Goal: Transaction & Acquisition: Purchase product/service

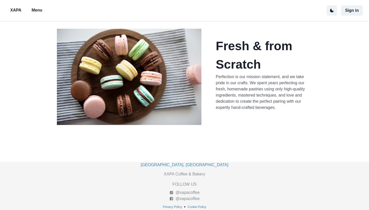
scroll to position [163, 0]
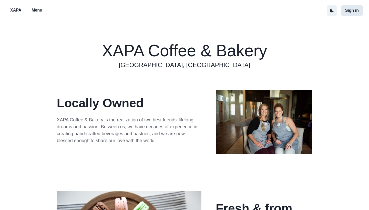
click at [349, 15] on button "Sign in" at bounding box center [352, 10] width 22 height 10
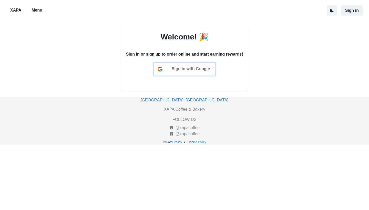
click at [173, 68] on span "Sign in with Google" at bounding box center [191, 69] width 38 height 4
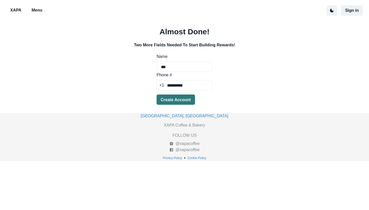
type input "**********"
click at [178, 100] on button "Create Account" at bounding box center [175, 100] width 38 height 10
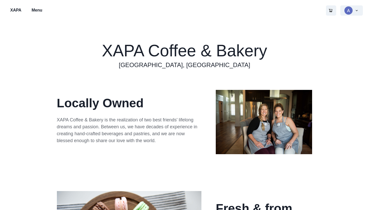
click at [40, 11] on p "Menu" at bounding box center [37, 10] width 11 height 6
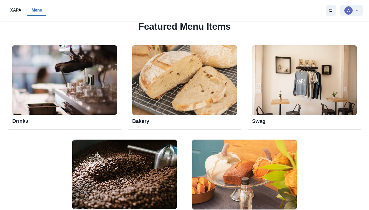
scroll to position [249, 0]
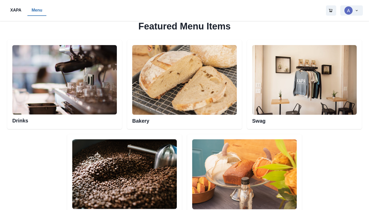
click at [145, 122] on h2 "Bakery" at bounding box center [184, 119] width 105 height 9
click at [145, 115] on h2 "Bakery" at bounding box center [184, 119] width 105 height 9
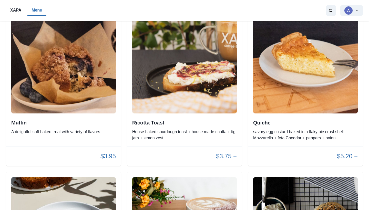
click at [225, 161] on p "$3.75 +" at bounding box center [226, 156] width 21 height 9
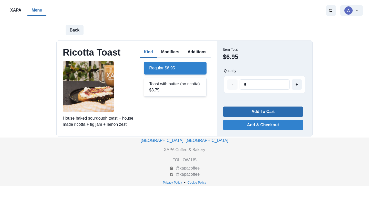
click at [249, 111] on button "Add To Cart" at bounding box center [263, 112] width 80 height 10
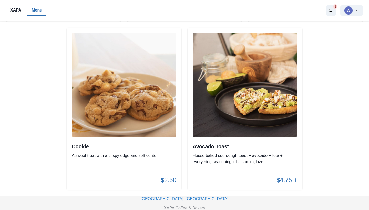
scroll to position [1081, 0]
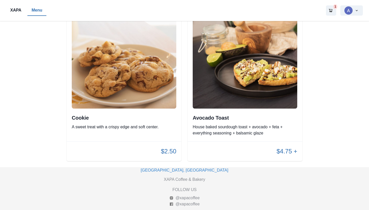
click at [286, 156] on p "$4.75 +" at bounding box center [286, 151] width 21 height 9
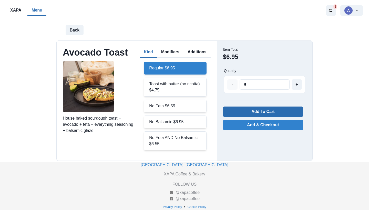
click at [263, 112] on button "Add To Cart" at bounding box center [263, 112] width 80 height 10
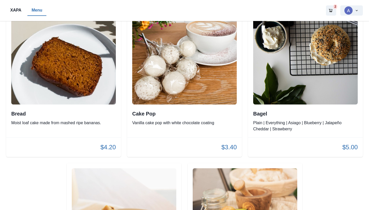
scroll to position [918, 0]
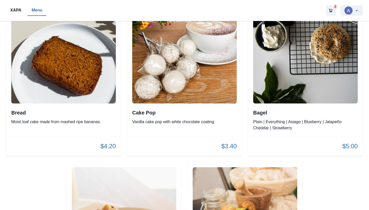
click at [267, 129] on p "Plain | Everything | Asiago | Blueberry | Jalapeño Cheddar | Strawberry" at bounding box center [305, 125] width 105 height 12
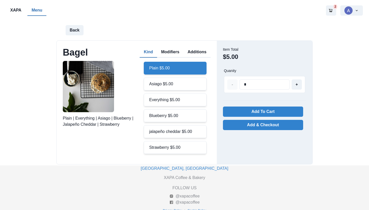
click at [175, 116] on div "Blueberry $5.00" at bounding box center [175, 115] width 62 height 13
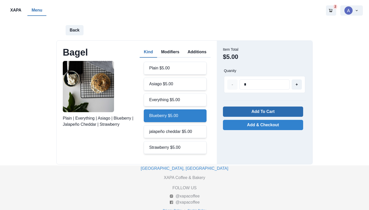
click at [245, 114] on button "Add To Cart" at bounding box center [263, 112] width 80 height 10
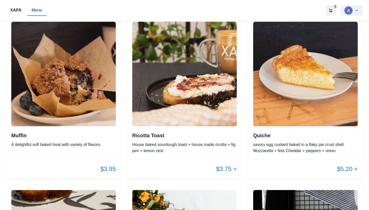
scroll to position [729, 0]
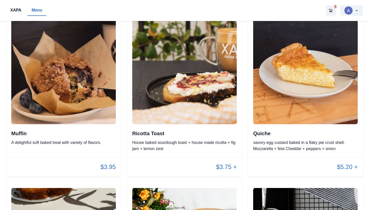
click at [221, 172] on p "$3.75 +" at bounding box center [226, 166] width 21 height 9
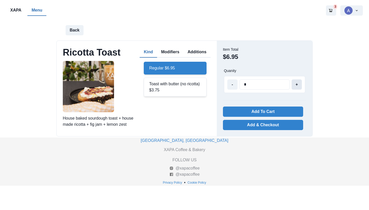
click at [300, 86] on button "+" at bounding box center [296, 84] width 10 height 10
click at [235, 87] on button "-" at bounding box center [232, 84] width 10 height 10
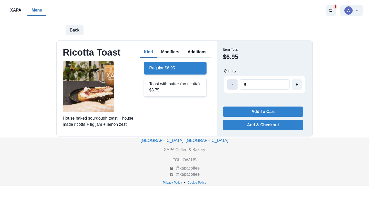
click at [235, 87] on button "-" at bounding box center [232, 84] width 10 height 10
type input "*"
click at [332, 8] on button "3" at bounding box center [331, 10] width 10 height 10
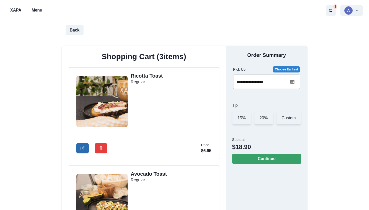
click at [81, 149] on icon "Edit Cart Item" at bounding box center [82, 148] width 3 height 3
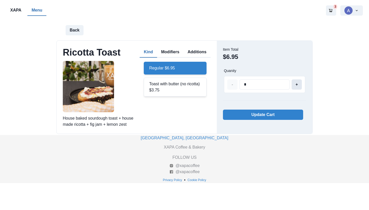
type input "*"
click at [297, 88] on button "+" at bounding box center [296, 84] width 10 height 10
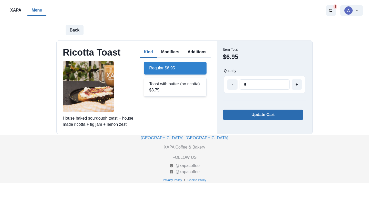
click at [270, 113] on button "Update Cart" at bounding box center [263, 115] width 80 height 10
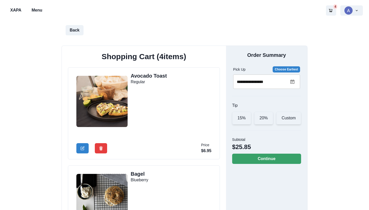
click at [39, 11] on p "Menu" at bounding box center [37, 10] width 11 height 6
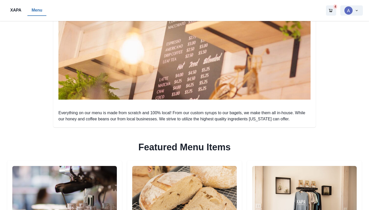
scroll to position [289, 0]
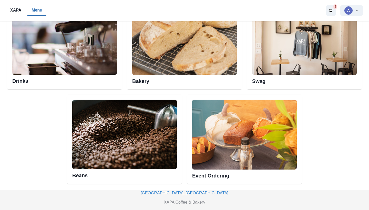
click at [18, 81] on h2 "Drinks" at bounding box center [64, 79] width 105 height 9
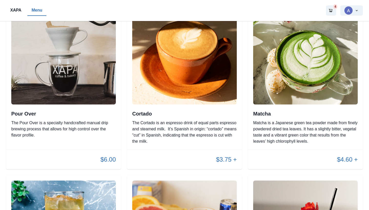
scroll to position [945, 0]
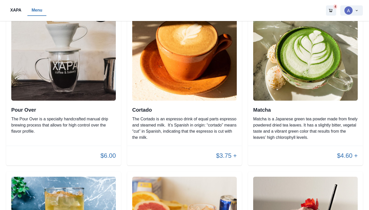
click at [311, 125] on p "Matcha is a Japanese green tea powder made from finely powdered dried tea leave…" at bounding box center [305, 128] width 105 height 25
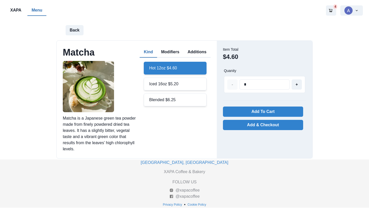
click at [172, 88] on div "Iced 16oz $5.20" at bounding box center [175, 84] width 62 height 13
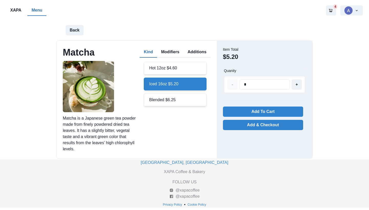
click at [168, 51] on button "Modifiers" at bounding box center [170, 52] width 26 height 11
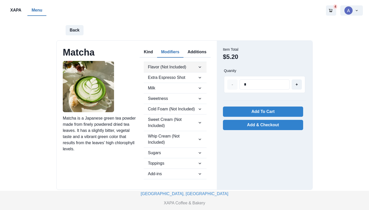
click at [185, 66] on span "Flavor (Not Included)" at bounding box center [172, 67] width 49 height 6
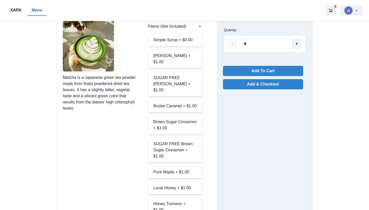
scroll to position [41, 0]
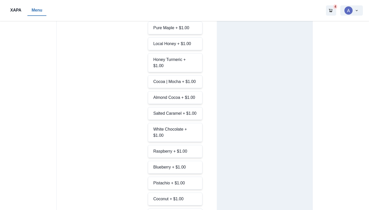
click at [178, 162] on div "Blueberry + $1.00" at bounding box center [175, 167] width 54 height 13
click at [128, 135] on div "Matcha Matcha is a Japanese green tea powder made from finely powdered dried te…" at bounding box center [137, 157] width 160 height 602
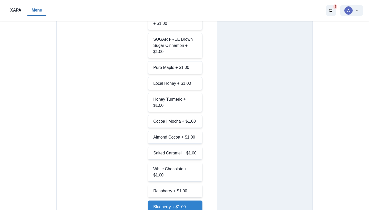
click at [168, 201] on div "Blueberry + $1.00" at bounding box center [175, 207] width 54 height 13
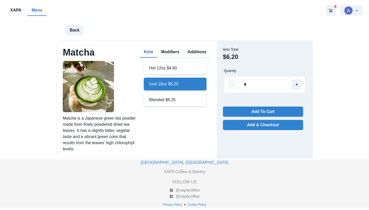
click at [147, 50] on button "Kind" at bounding box center [148, 52] width 17 height 11
click at [172, 49] on button "Modifiers" at bounding box center [170, 52] width 26 height 11
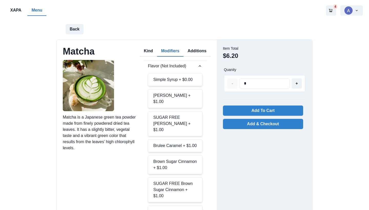
scroll to position [0, 0]
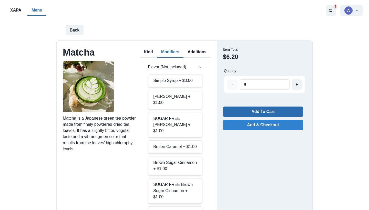
click at [241, 110] on button "Add To Cart" at bounding box center [263, 112] width 80 height 10
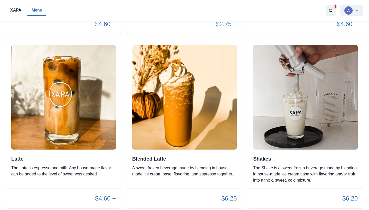
scroll to position [545, 0]
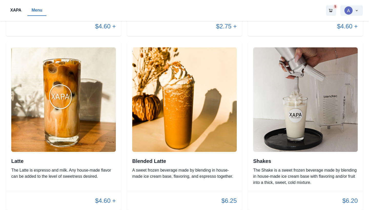
click at [70, 167] on p "The Latte is espresso and milk. Any house-made flavor can be added to the level…" at bounding box center [63, 173] width 105 height 12
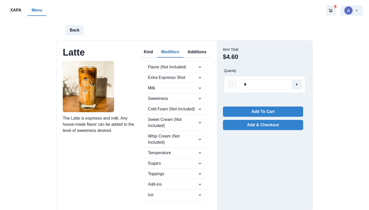
click at [169, 52] on button "Modifiers" at bounding box center [170, 52] width 26 height 11
click at [168, 67] on span "Flavor (Not Included)" at bounding box center [172, 67] width 49 height 6
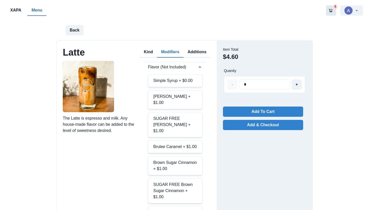
click at [331, 8] on button "5" at bounding box center [331, 10] width 10 height 10
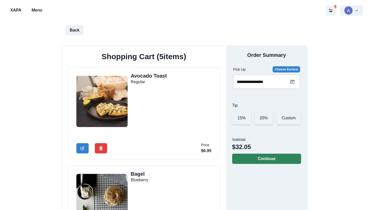
click at [254, 161] on button "Continue" at bounding box center [266, 159] width 69 height 10
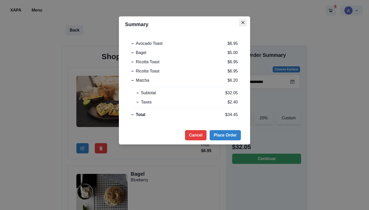
click at [243, 24] on icon "Close" at bounding box center [242, 22] width 3 height 3
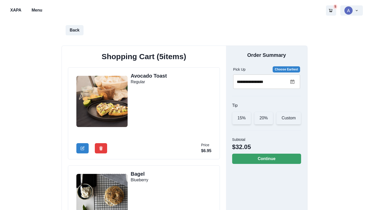
click at [244, 118] on div "15%" at bounding box center [241, 118] width 19 height 13
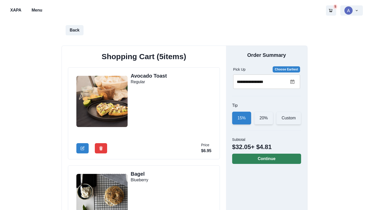
click at [246, 160] on button "Continue" at bounding box center [266, 159] width 69 height 10
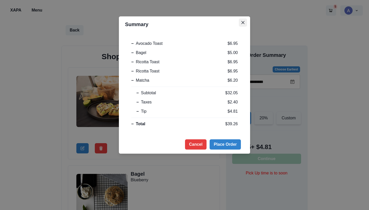
click at [243, 22] on icon "Close" at bounding box center [242, 22] width 3 height 3
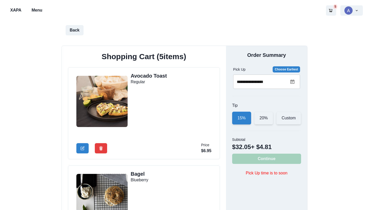
click at [270, 86] on input "**********" at bounding box center [261, 82] width 57 height 14
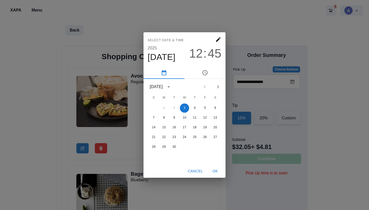
click at [319, 84] on div "Select date & time [DATE] 12 : 45 [DATE] S M T W T F S 1 2 3 4 5 6 7 8 9 10 11 …" at bounding box center [184, 105] width 369 height 210
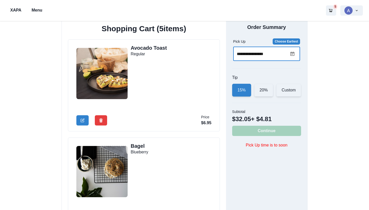
scroll to position [28, 0]
click at [288, 55] on input "**********" at bounding box center [261, 54] width 57 height 14
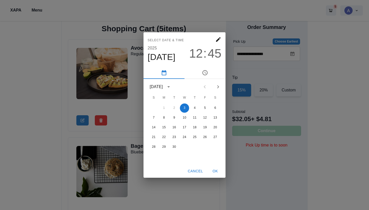
click at [287, 55] on div "Select date & time [DATE] 12 : 45 [DATE] S M T W T F S 1 2 3 4 5 6 7 8 9 10 11 …" at bounding box center [184, 105] width 369 height 210
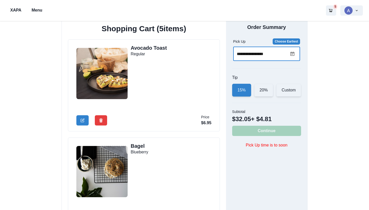
click at [287, 55] on input "**********" at bounding box center [261, 54] width 57 height 14
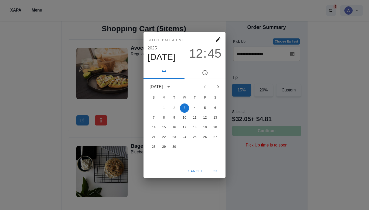
click at [289, 43] on div "Select date & time [DATE] 12 : 45 [DATE] S M T W T F S 1 2 3 4 5 6 7 8 9 10 11 …" at bounding box center [184, 105] width 369 height 210
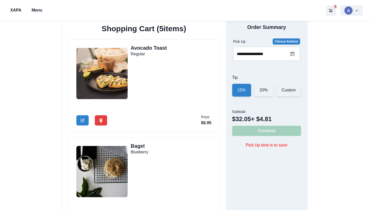
click at [289, 43] on button "Choose Earliest" at bounding box center [286, 41] width 27 height 6
type input "**********"
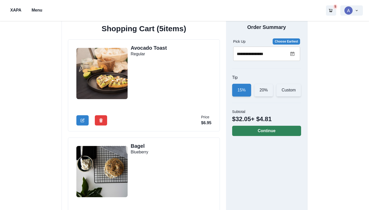
click at [278, 131] on button "Continue" at bounding box center [266, 131] width 69 height 10
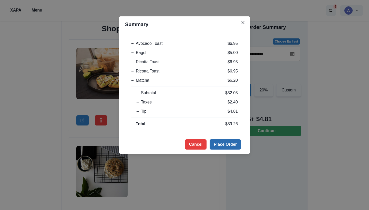
click at [224, 145] on button "Place Order" at bounding box center [225, 144] width 31 height 10
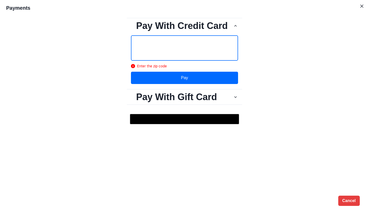
click at [157, 79] on button "Pay" at bounding box center [184, 78] width 107 height 12
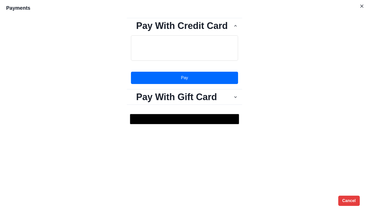
scroll to position [15, 0]
